Goal: Find specific page/section: Find specific page/section

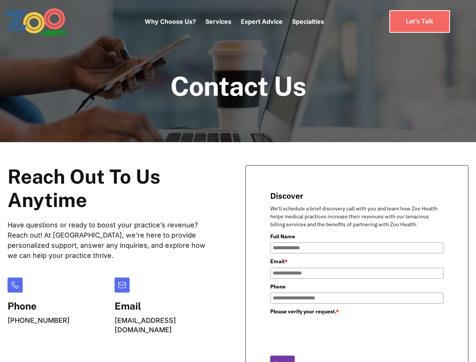
click at [234, 21] on div "Why Choose Us? Services Chronic Care Management Contract Optimization Denial An…" at bounding box center [234, 22] width 179 height 32
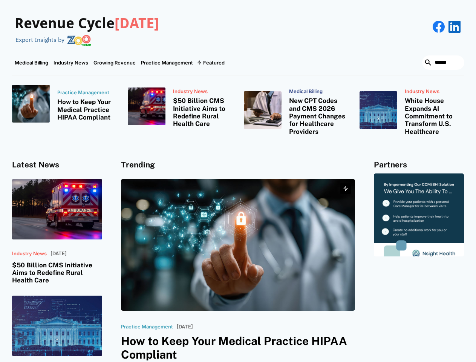
click at [210, 63] on div "Featured" at bounding box center [213, 63] width 21 height 6
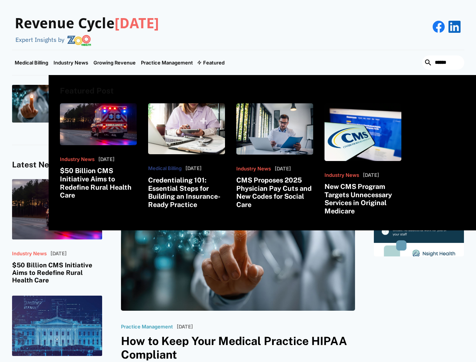
click at [389, 361] on html "Revenue Cycle Today Expert Insights by Medical Billing Industry News Growing Re…" at bounding box center [238, 181] width 476 height 362
